Goal: Contribute content: Add original content to the website for others to see

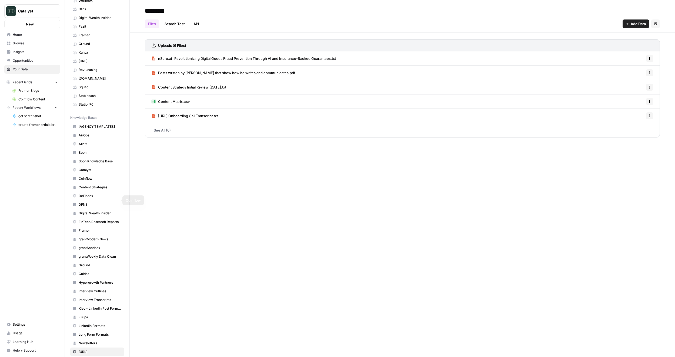
scroll to position [81, 0]
click at [89, 261] on span "Ground" at bounding box center [100, 259] width 43 height 5
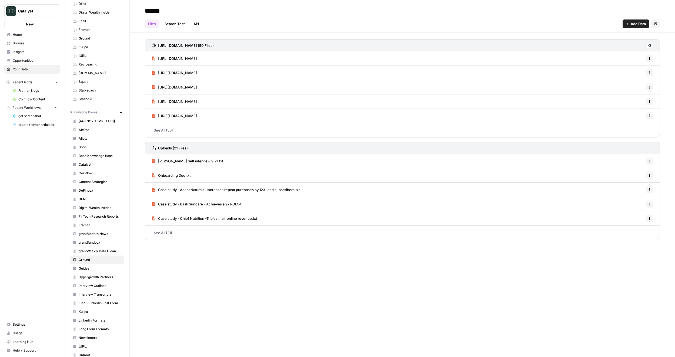
click at [640, 24] on span "Add Data" at bounding box center [638, 23] width 15 height 5
click at [615, 38] on span "Upload Files" at bounding box center [617, 36] width 49 height 5
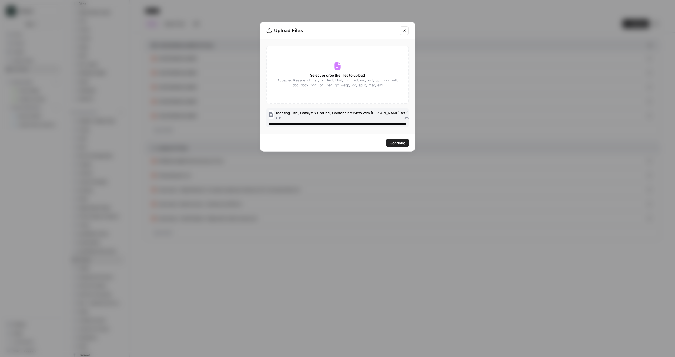
click at [403, 140] on span "Continue" at bounding box center [398, 142] width 16 height 5
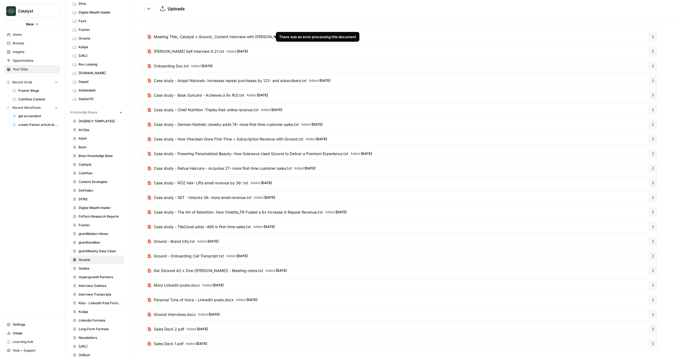
click at [294, 36] on icon at bounding box center [296, 37] width 4 height 4
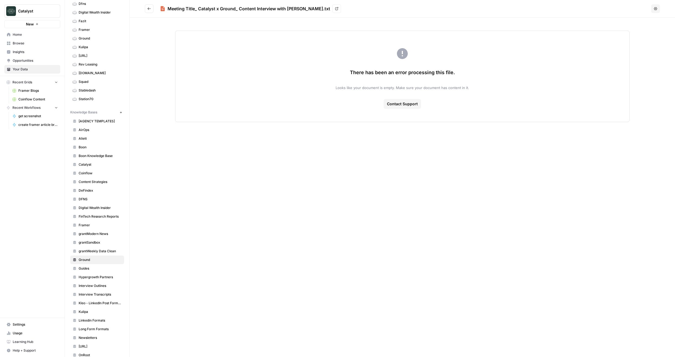
drag, startPoint x: 394, startPoint y: 89, endPoint x: 509, endPoint y: 91, distance: 114.9
click at [509, 91] on div "There has been an error processing this file. Looks like your document is empty…" at bounding box center [402, 76] width 455 height 91
click at [502, 109] on div "There has been an error processing this file. Looks like your document is empty…" at bounding box center [402, 76] width 455 height 91
click at [151, 10] on icon "Go back" at bounding box center [149, 9] width 4 height 4
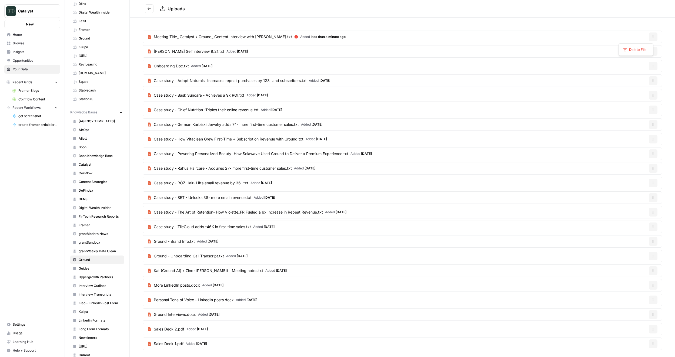
click at [652, 35] on icon "button" at bounding box center [653, 36] width 3 height 3
click at [635, 49] on span "Delete File" at bounding box center [638, 49] width 18 height 5
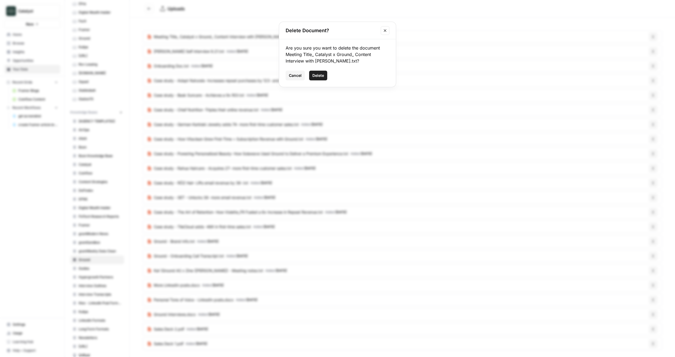
click at [322, 78] on span "Delete" at bounding box center [319, 75] width 12 height 5
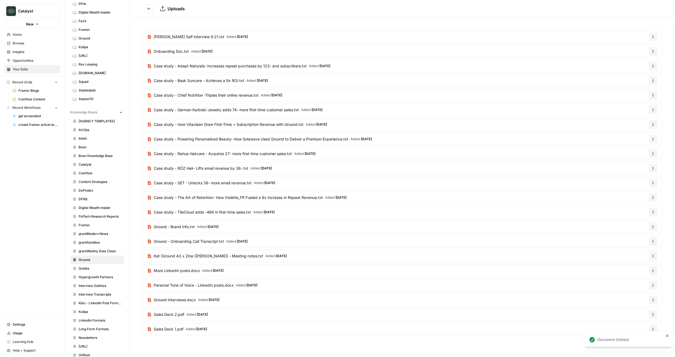
click at [274, 20] on div "[PERSON_NAME] Self interview 9.21.txt Added [DATE] Options Onboarding Doc.txt A…" at bounding box center [403, 184] width 546 height 333
click at [148, 7] on icon "Go back" at bounding box center [149, 9] width 4 height 4
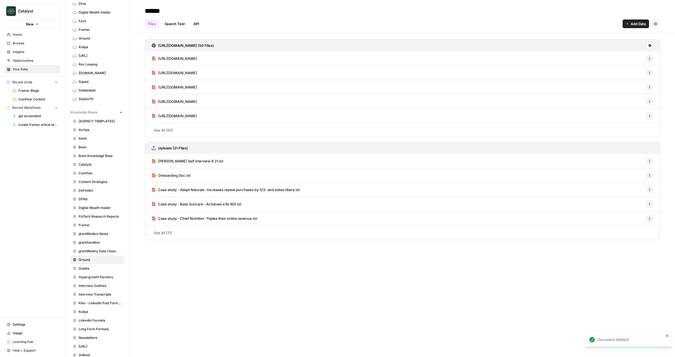
click at [637, 21] on span "Add Data" at bounding box center [638, 23] width 15 height 5
click at [610, 36] on span "Upload Files" at bounding box center [617, 36] width 49 height 5
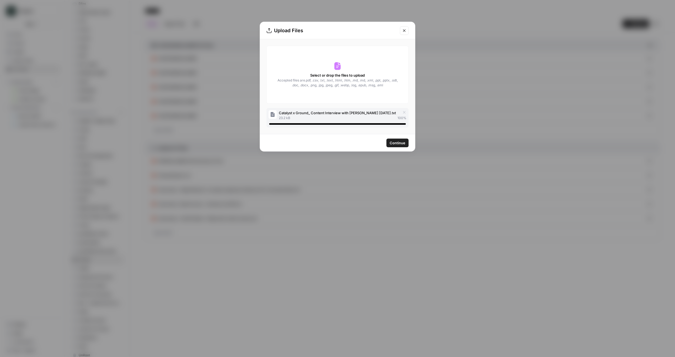
click at [395, 143] on span "Continue" at bounding box center [398, 142] width 16 height 5
